Goal: Navigation & Orientation: Find specific page/section

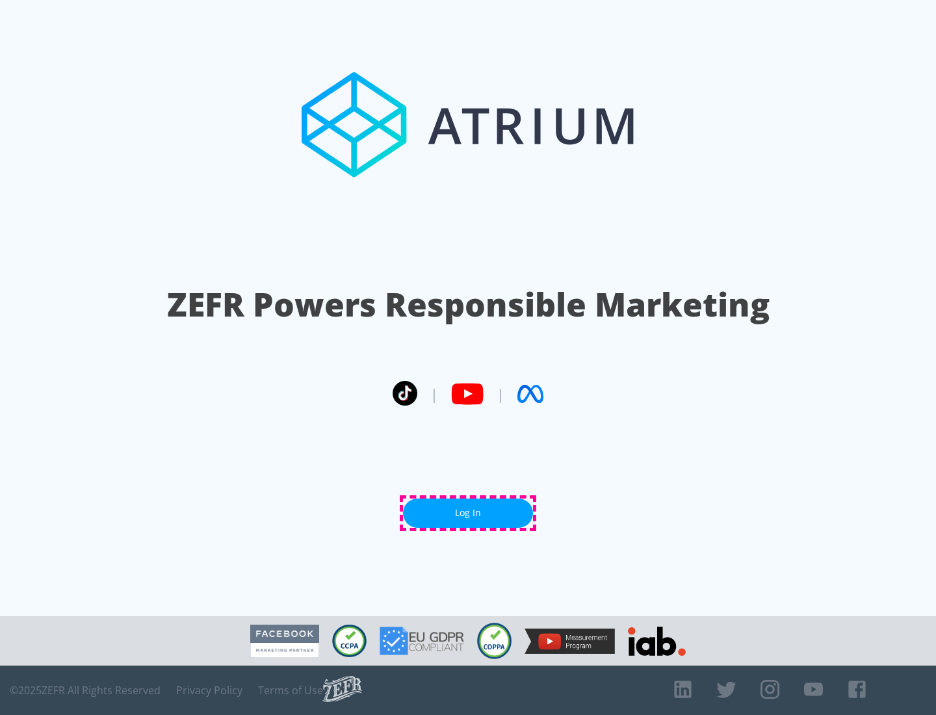
click at [468, 513] on link "Log In" at bounding box center [468, 513] width 130 height 29
